Goal: Task Accomplishment & Management: Manage account settings

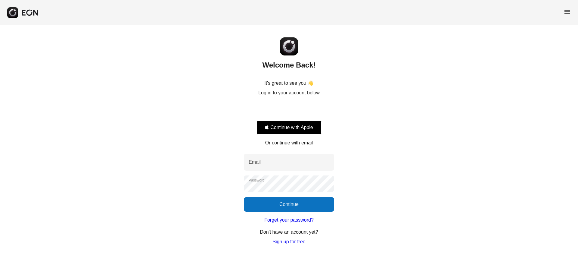
click at [578, 110] on div "Welcome Back! It's great to see you 👋 Log in to your account below Continue wit…" at bounding box center [289, 135] width 578 height 220
click at [281, 163] on input "Email" at bounding box center [289, 162] width 90 height 17
click at [301, 160] on input "Email" at bounding box center [289, 162] width 90 height 17
type input "**********"
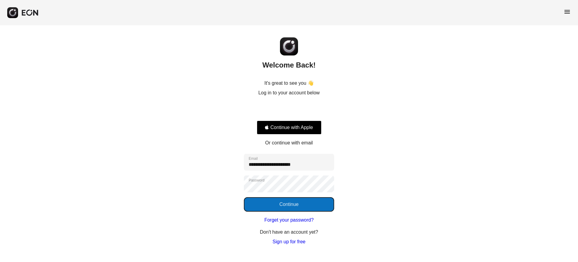
click at [301, 199] on button "Continue" at bounding box center [289, 204] width 90 height 14
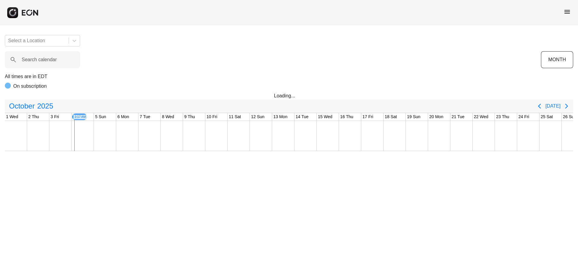
scroll to position [0, 67]
